Goal: Task Accomplishment & Management: Complete application form

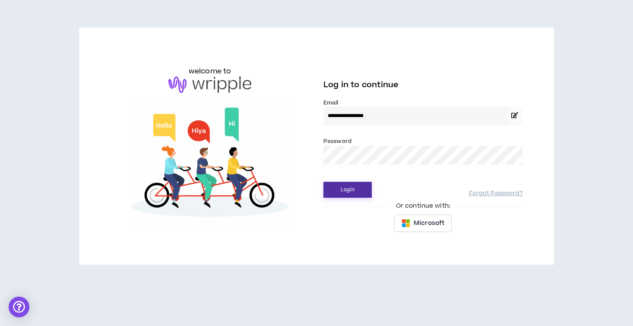
click at [353, 190] on button "Login" at bounding box center [348, 190] width 48 height 16
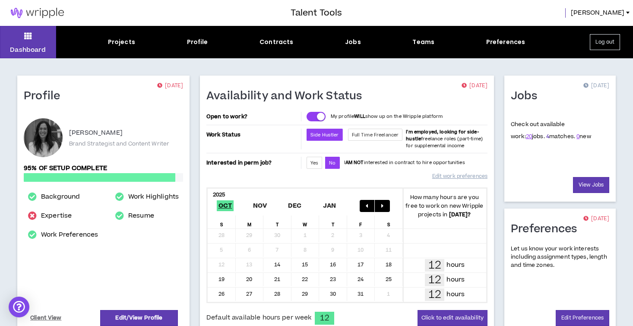
click at [547, 138] on link "4" at bounding box center [548, 137] width 3 height 8
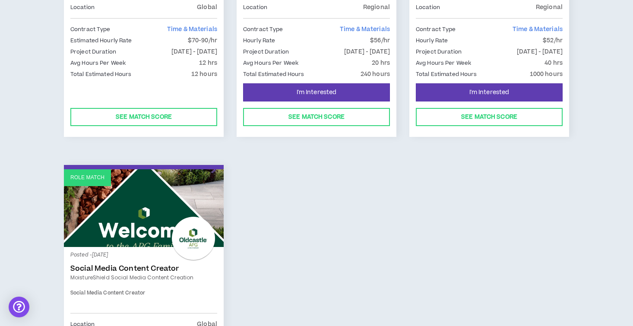
scroll to position [458, 0]
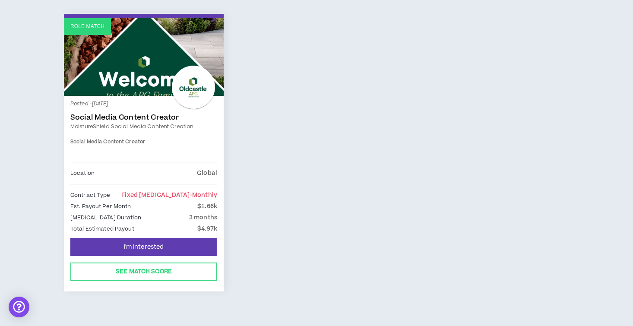
click at [119, 119] on link "Social Media Content Creator" at bounding box center [143, 117] width 147 height 9
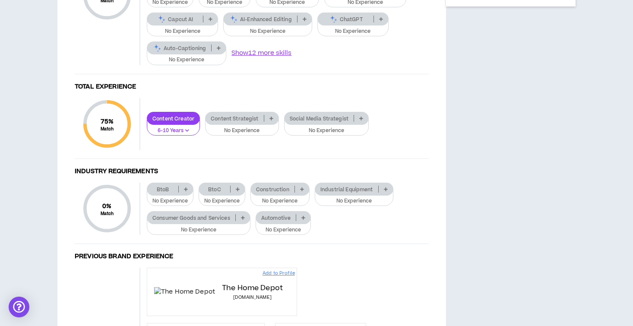
scroll to position [470, 0]
